Goal: Information Seeking & Learning: Learn about a topic

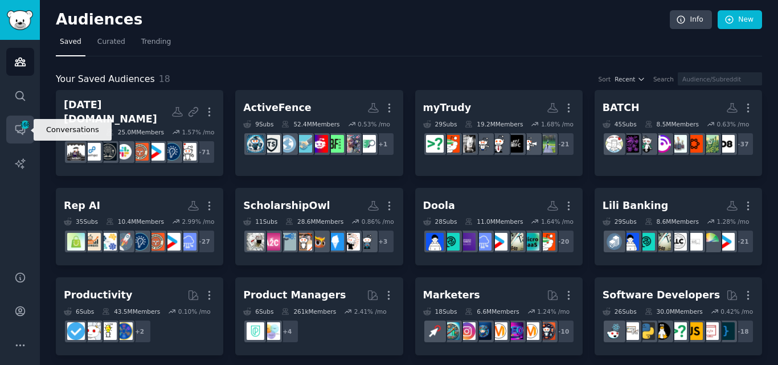
click at [21, 128] on span "168" at bounding box center [25, 125] width 10 height 8
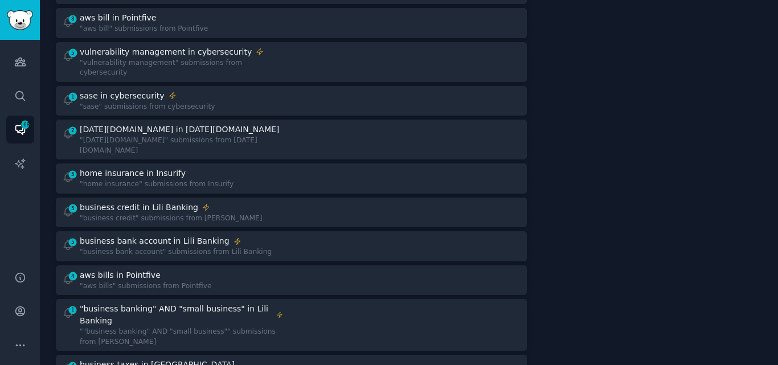
scroll to position [245, 0]
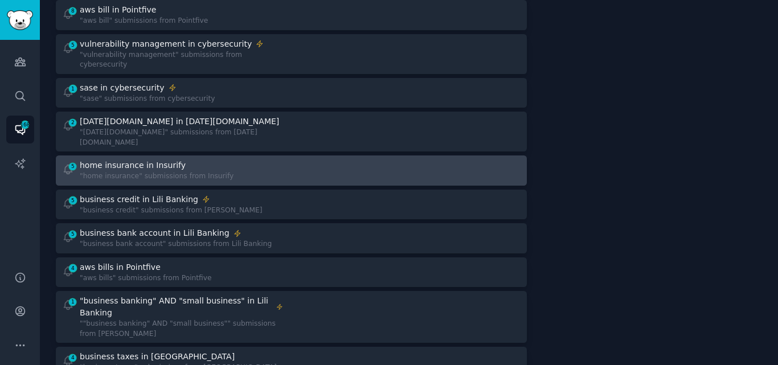
click at [212, 159] on div "home insurance in Insurify" at bounding box center [157, 165] width 154 height 12
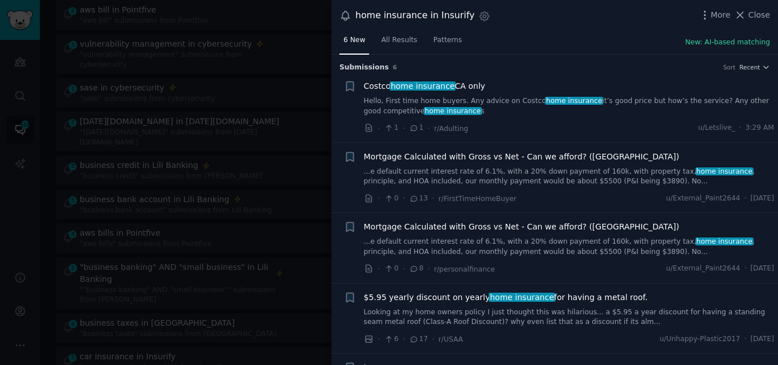
click at [468, 97] on link "Hello, First time home buyers. Any advice on Costco home insurance it’s good pr…" at bounding box center [569, 106] width 410 height 20
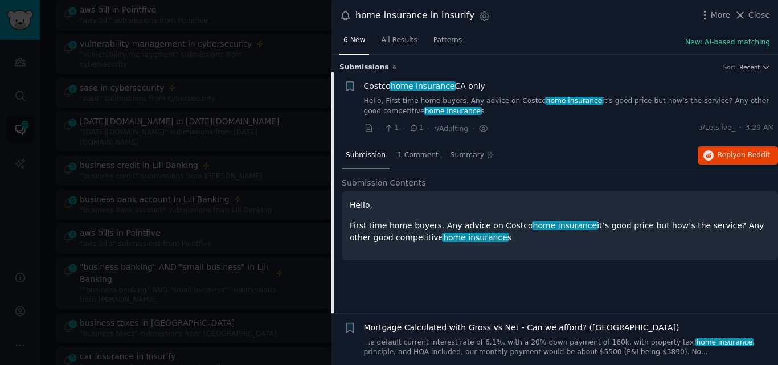
scroll to position [18, 0]
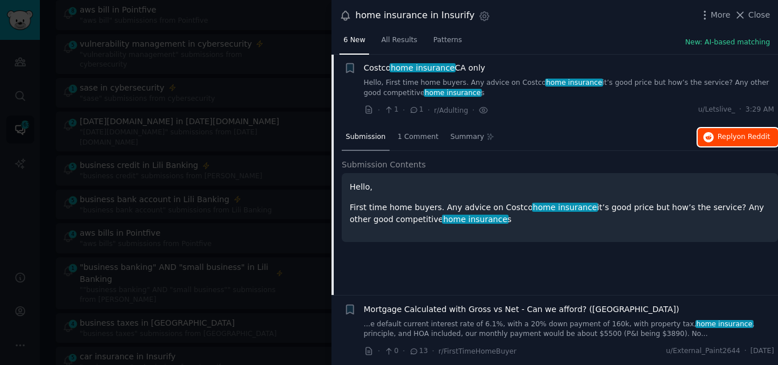
click at [713, 135] on button "Reply on Reddit" at bounding box center [737, 137] width 80 height 18
click at [456, 67] on span "Costco home insurance CA only" at bounding box center [424, 68] width 121 height 12
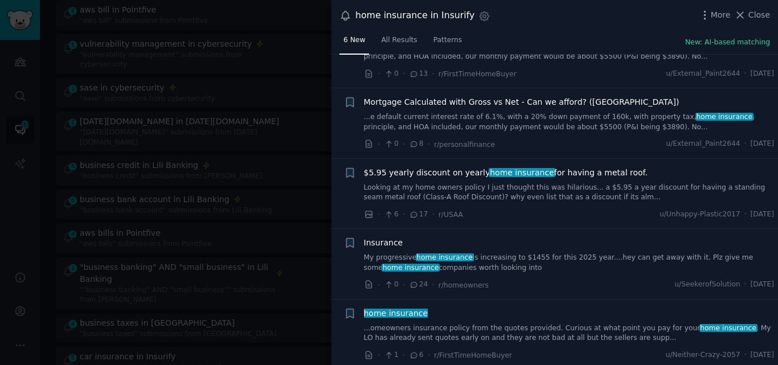
scroll to position [129, 0]
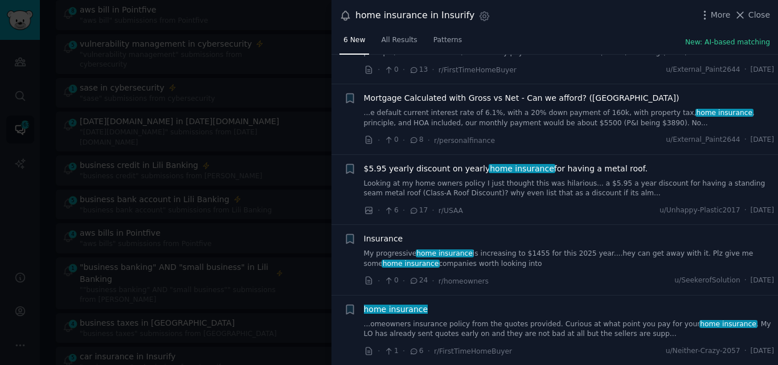
click at [557, 252] on link "My progressive home insurance is increasing to $1455 for this 2025 year....hey …" at bounding box center [569, 259] width 410 height 20
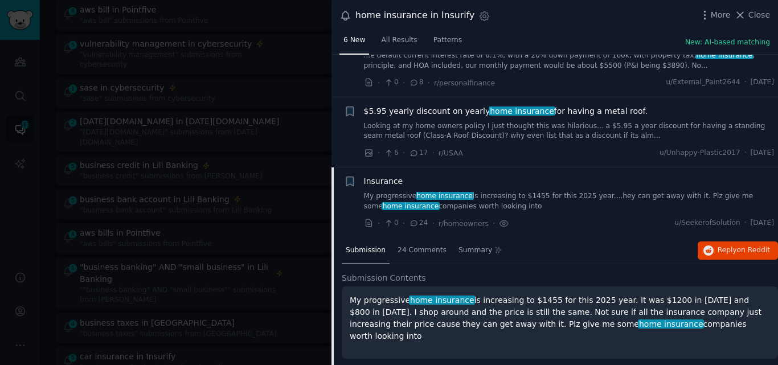
scroll to position [299, 0]
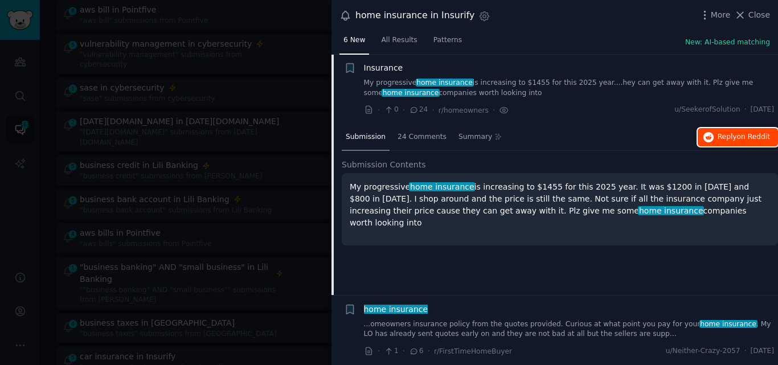
click at [712, 138] on icon "button" at bounding box center [708, 137] width 10 height 10
click at [377, 65] on span "Insurance" at bounding box center [383, 68] width 39 height 12
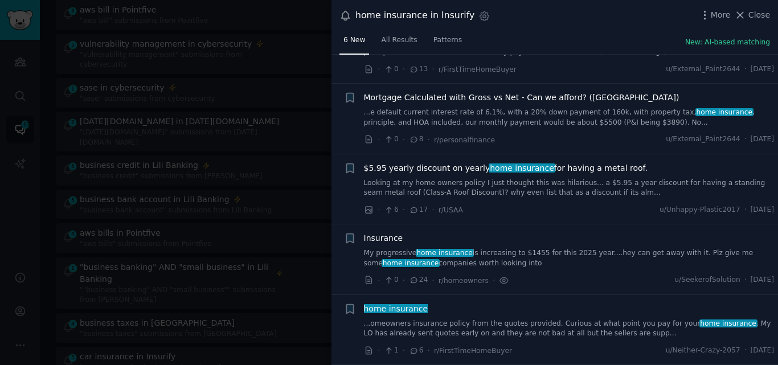
scroll to position [129, 0]
click at [521, 329] on link "...omeowners insurance policy from the quotes provided. Curious at what point y…" at bounding box center [569, 329] width 410 height 20
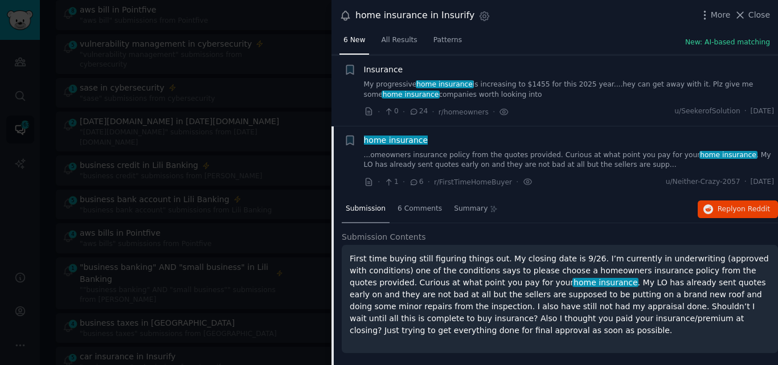
scroll to position [299, 0]
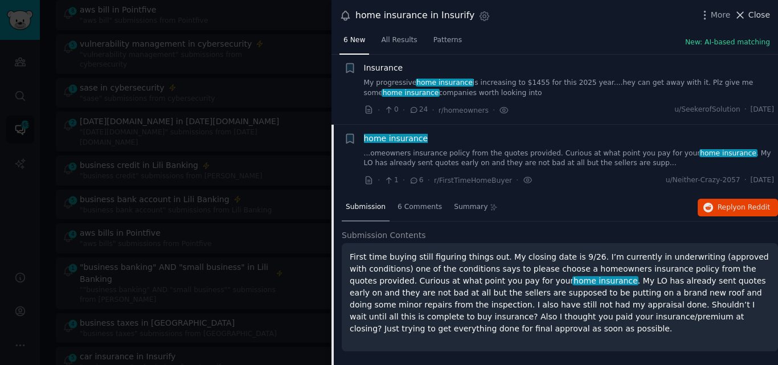
click at [749, 15] on button "Close" at bounding box center [752, 15] width 36 height 12
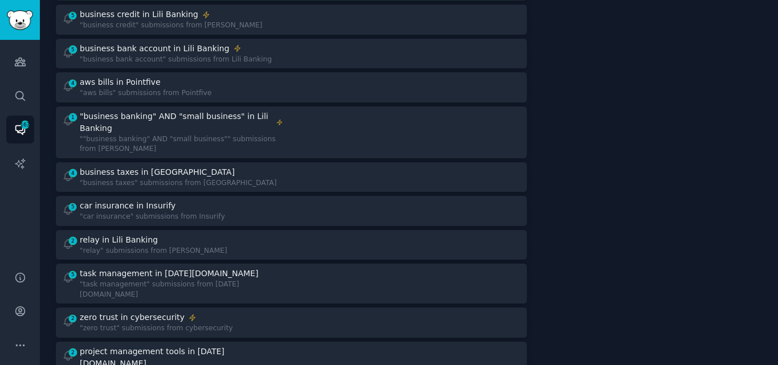
scroll to position [400, 0]
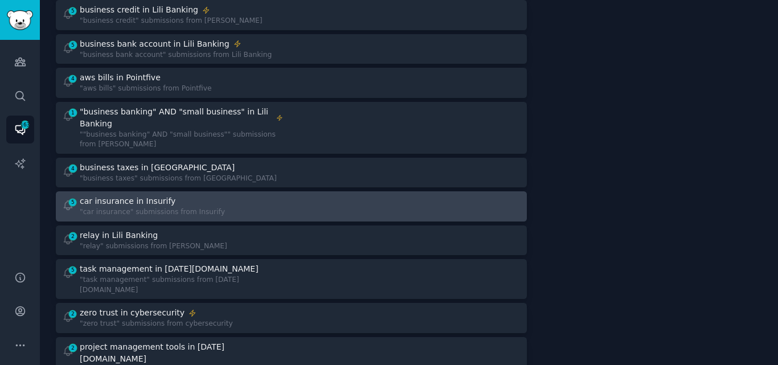
click at [200, 195] on div "car insurance in Insurify" at bounding box center [152, 201] width 145 height 12
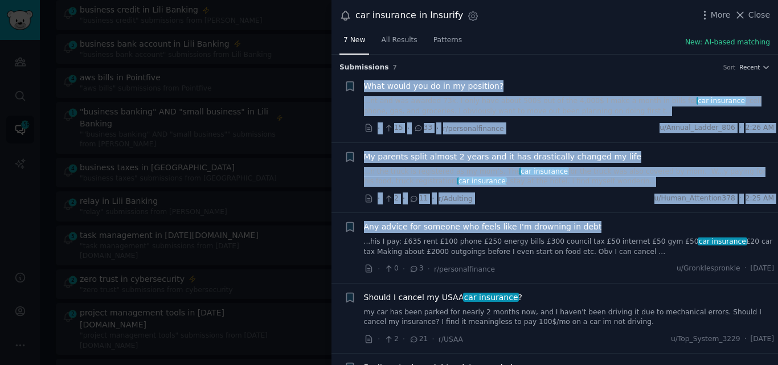
drag, startPoint x: 774, startPoint y: 128, endPoint x: 777, endPoint y: 62, distance: 66.1
click at [777, 62] on div "Submission s 7 Sort Recent + What would you do in my position? ...nt and was aw…" at bounding box center [554, 210] width 446 height 311
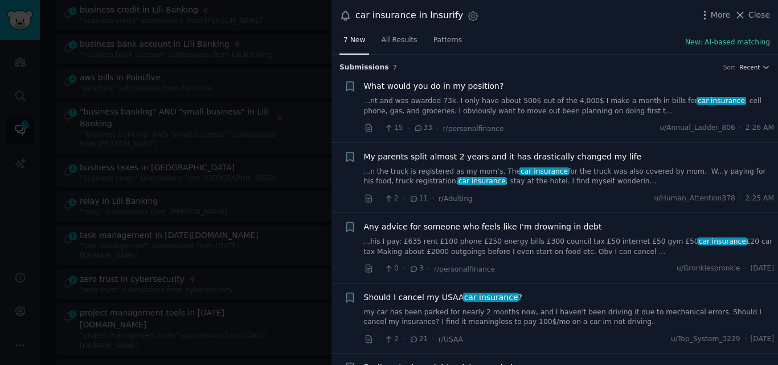
click at [515, 35] on div "7 New All Results Patterns New: AI-based matching" at bounding box center [554, 42] width 446 height 23
click at [745, 15] on icon at bounding box center [740, 15] width 12 height 12
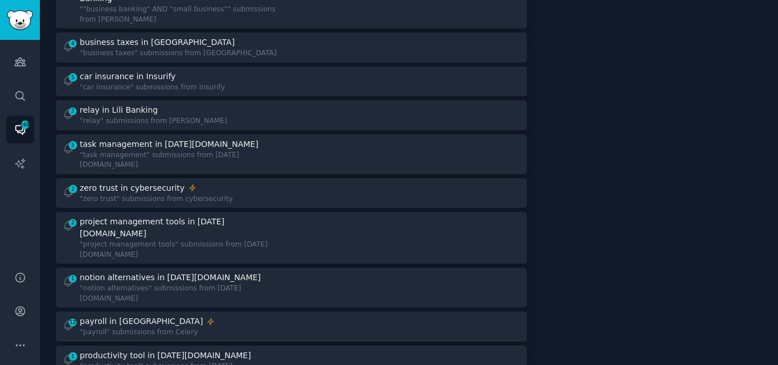
scroll to position [564, 0]
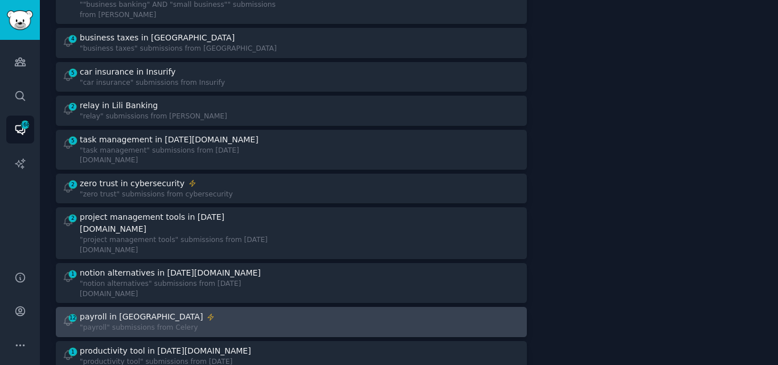
click at [188, 311] on div "12 payroll in Celery "payroll" submissions from Celery" at bounding box center [172, 322] width 221 height 22
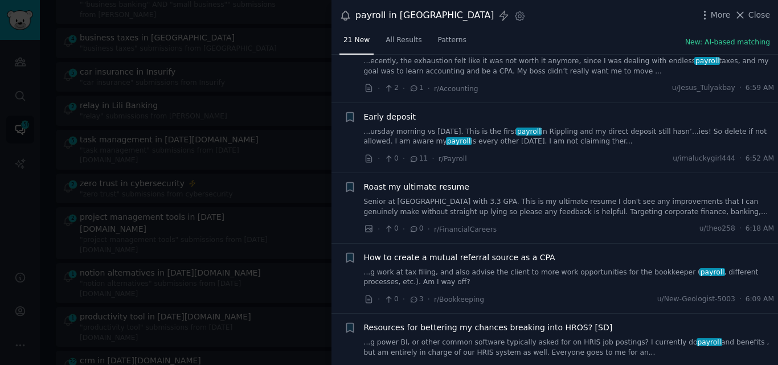
scroll to position [335, 0]
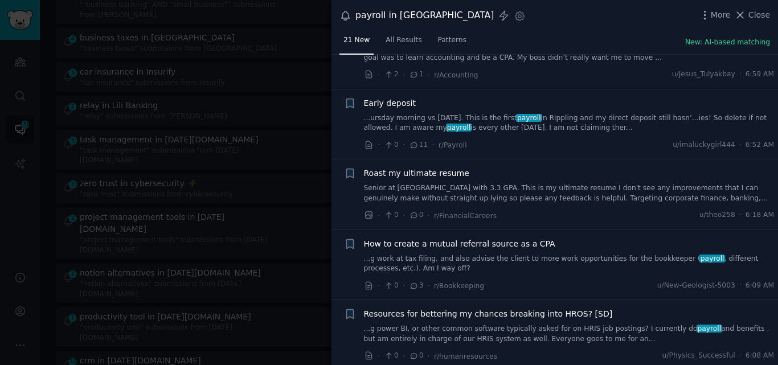
click at [469, 128] on link "...ursday morning vs Friday. This is the first payroll in Rippling and my direc…" at bounding box center [569, 123] width 410 height 20
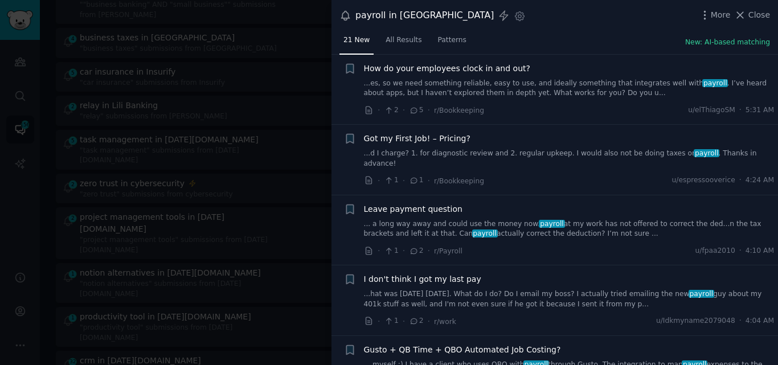
scroll to position [855, 0]
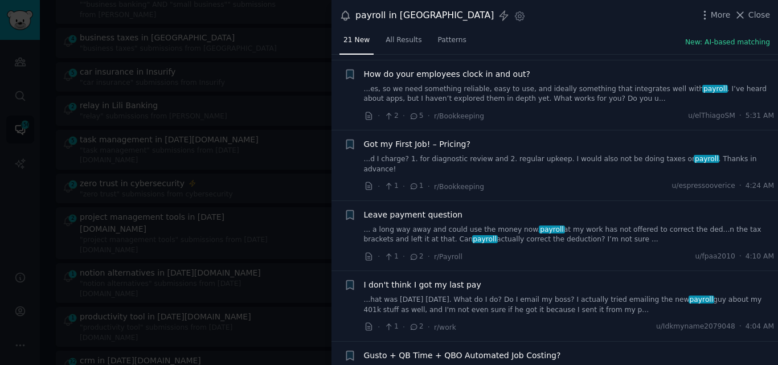
click at [536, 93] on link "...es, so we need something reliable, easy to use, and ideally something that i…" at bounding box center [569, 94] width 410 height 20
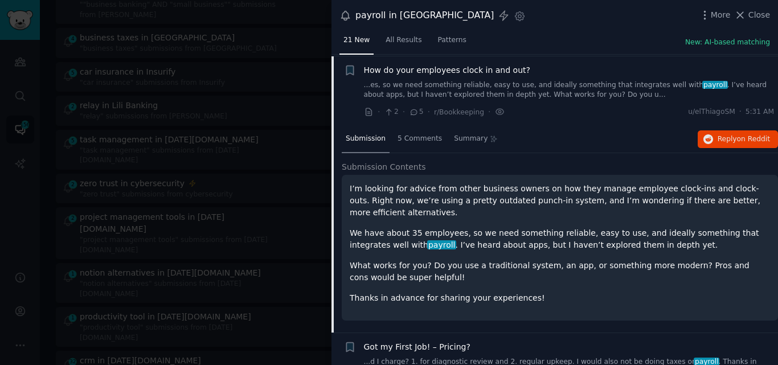
scroll to position [651, 0]
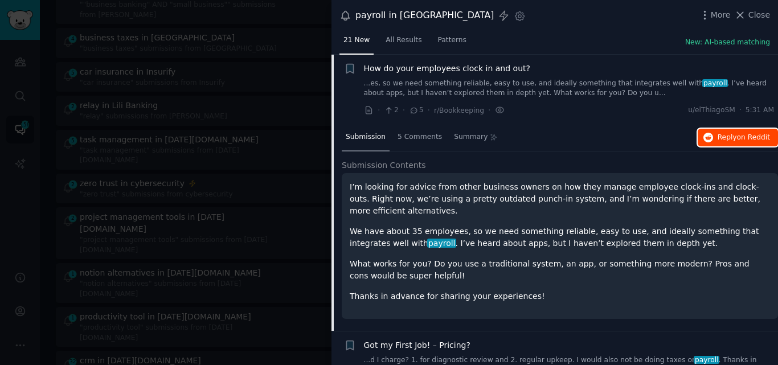
click at [709, 134] on icon "button" at bounding box center [708, 138] width 10 height 10
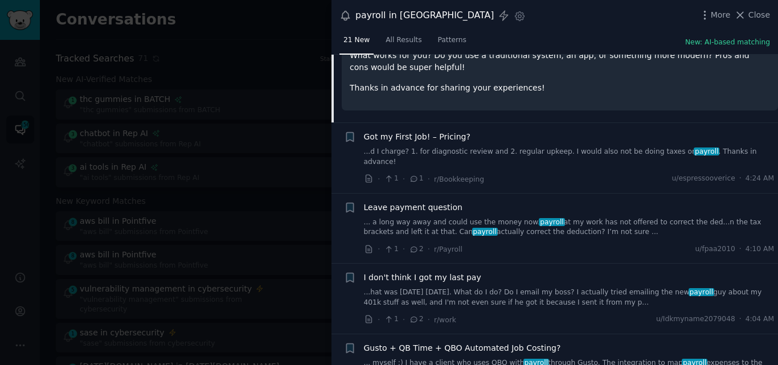
scroll to position [860, 0]
click at [514, 217] on link "... a long way away and could use the money now. payroll at my work has not off…" at bounding box center [569, 227] width 410 height 20
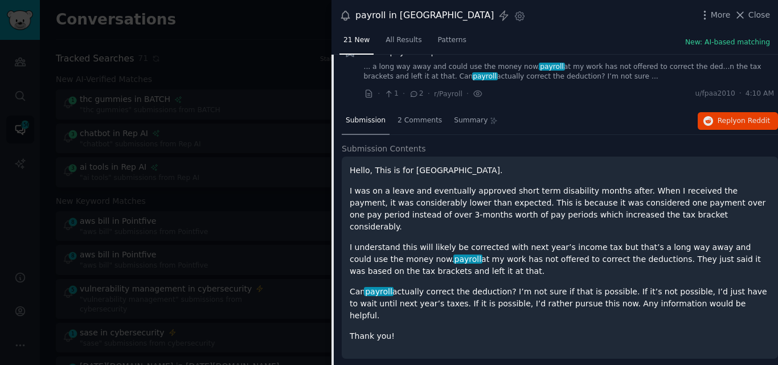
scroll to position [782, 0]
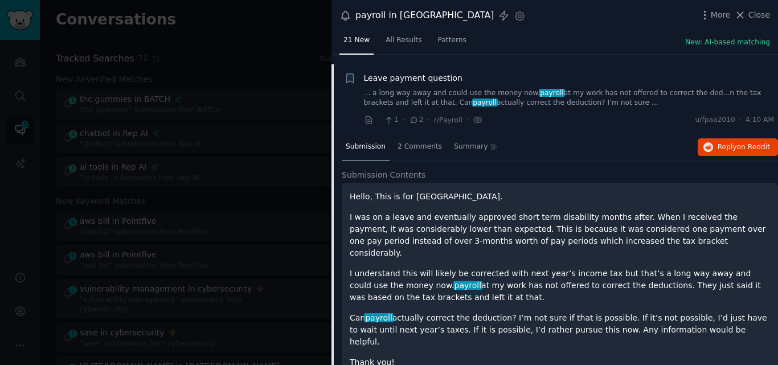
click at [397, 72] on span "Leave payment question" at bounding box center [413, 78] width 98 height 12
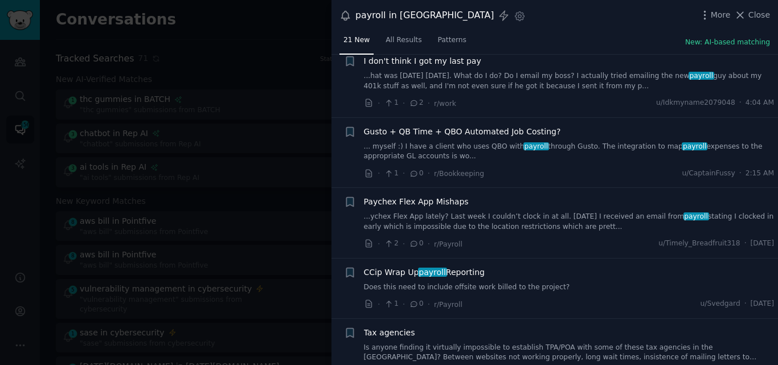
scroll to position [880, 0]
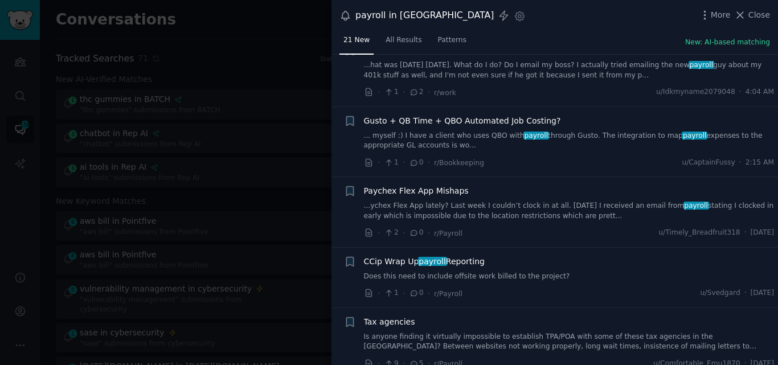
click at [441, 201] on link "...ychex Flex App lately? Last week I couldn’t clock in at all. Yesterday I rec…" at bounding box center [569, 211] width 410 height 20
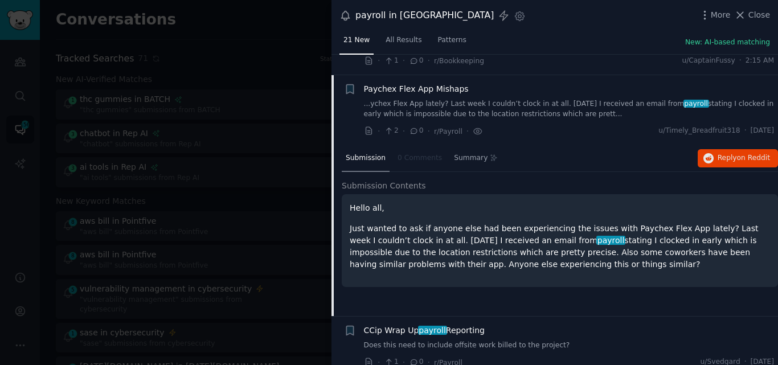
scroll to position [992, 0]
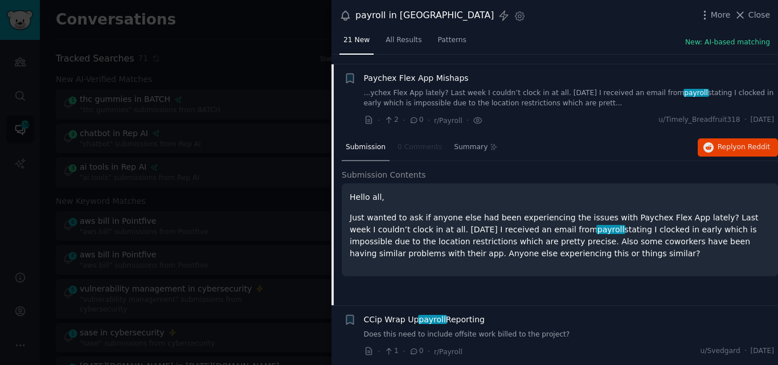
click at [412, 72] on span "Paychex Flex App Mishaps" at bounding box center [416, 78] width 105 height 12
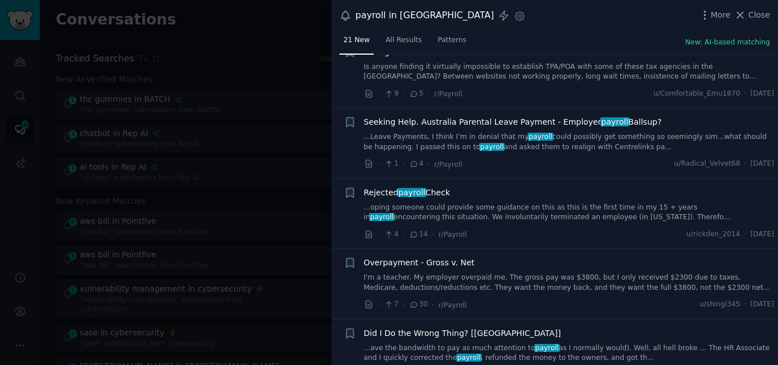
scroll to position [1163, 0]
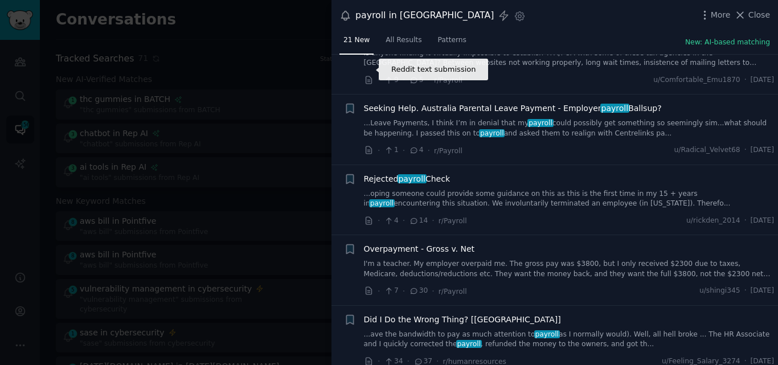
click at [429, 105] on div "Seeking Help. Australia Parental Leave Payment - Employer payroll Ballsup? ...L…" at bounding box center [569, 120] width 410 height 36
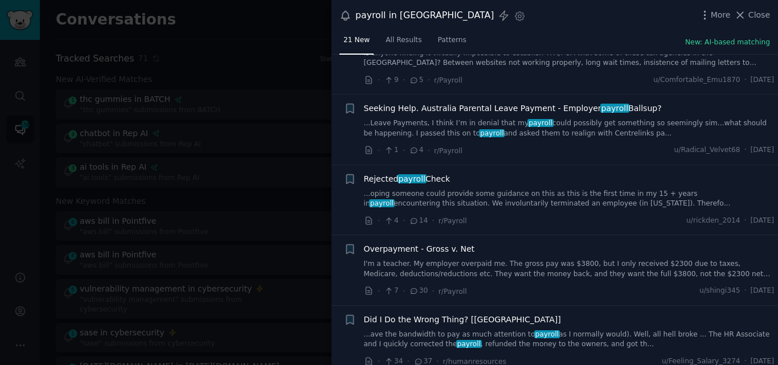
click at [473, 102] on span "Seeking Help. Australia Parental Leave Payment - Employer payroll Ballsup?" at bounding box center [513, 108] width 298 height 12
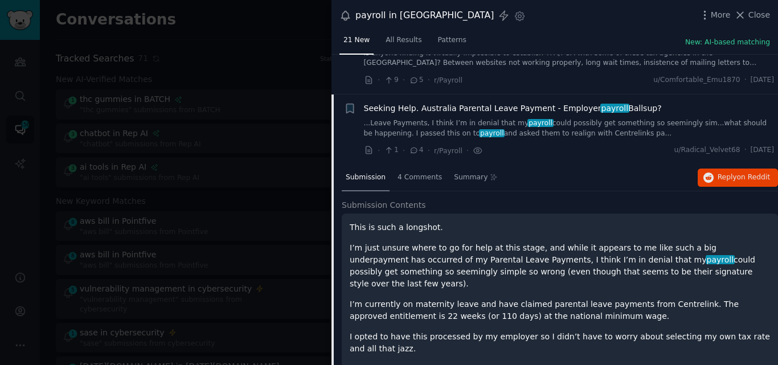
scroll to position [1193, 0]
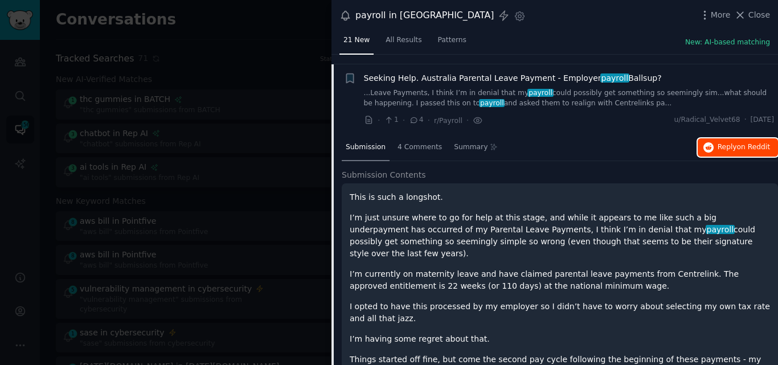
click at [733, 142] on span "Reply on Reddit" at bounding box center [743, 147] width 52 height 10
